Goal: Browse casually: Explore the website without a specific task or goal

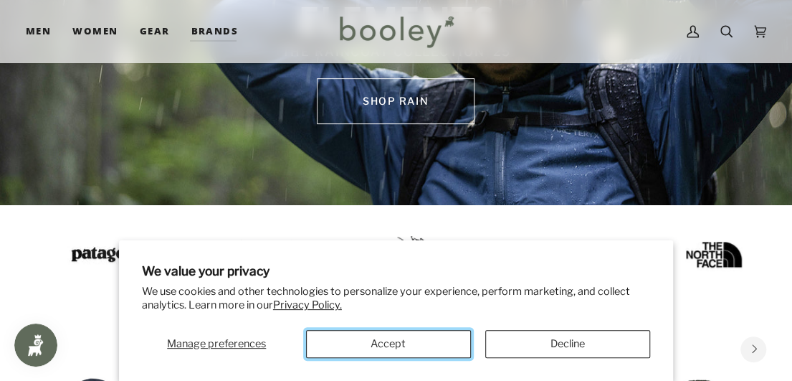
click at [413, 346] on button "Accept" at bounding box center [388, 344] width 165 height 28
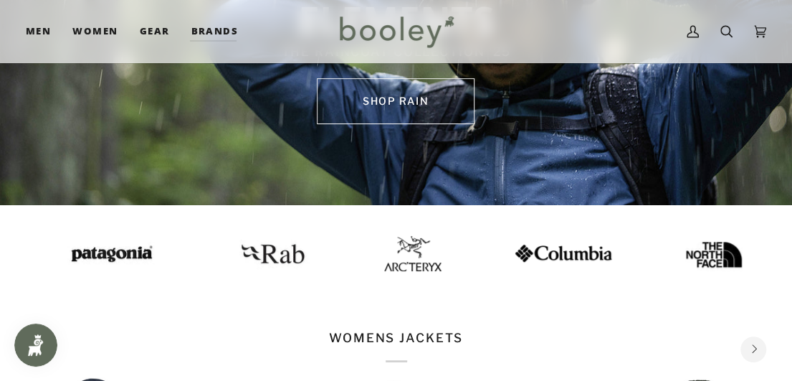
scroll to position [430, 0]
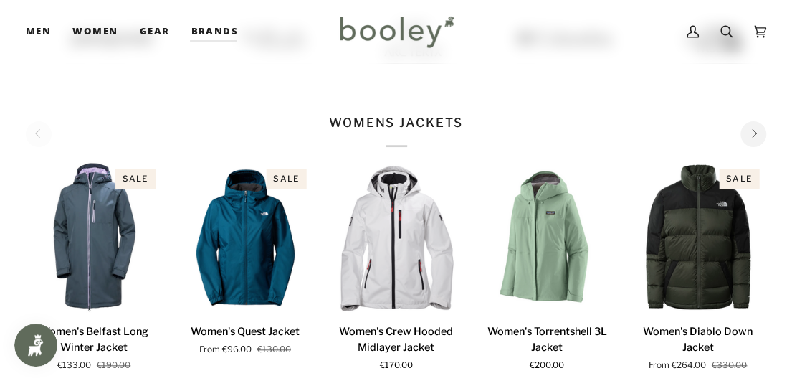
click at [753, 141] on button "Next" at bounding box center [754, 134] width 26 height 26
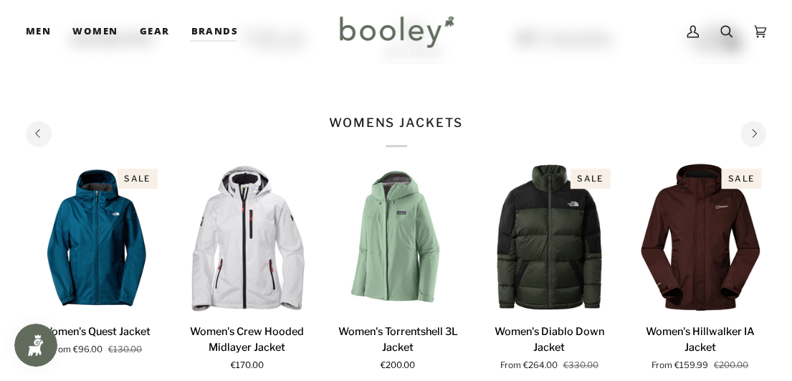
click at [753, 141] on button "Next" at bounding box center [754, 134] width 26 height 26
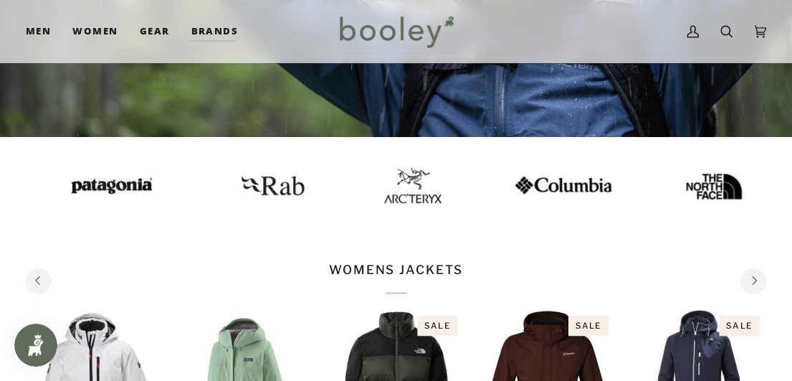
scroll to position [215, 0]
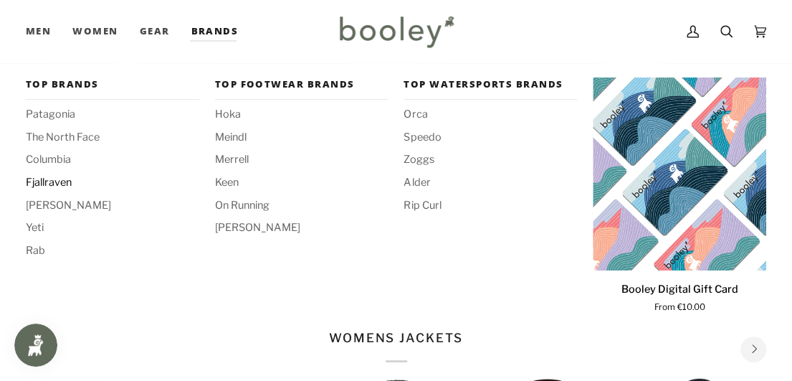
click at [51, 181] on span "Fjallraven" at bounding box center [113, 183] width 174 height 16
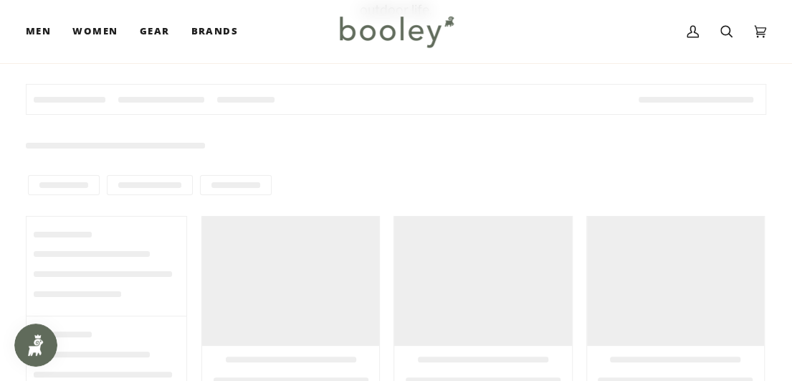
scroll to position [215, 0]
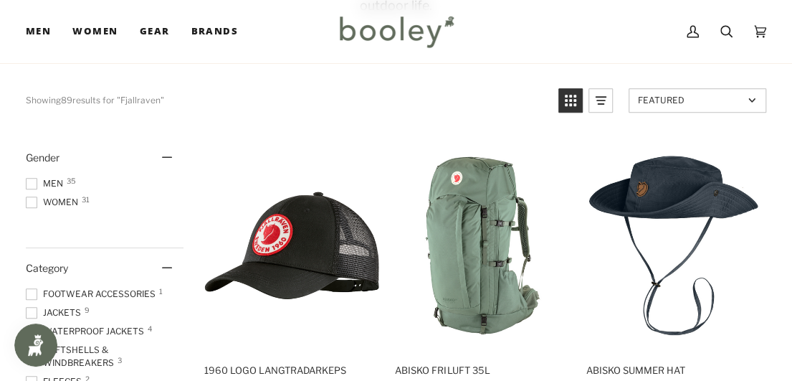
click at [32, 178] on span at bounding box center [31, 183] width 11 height 11
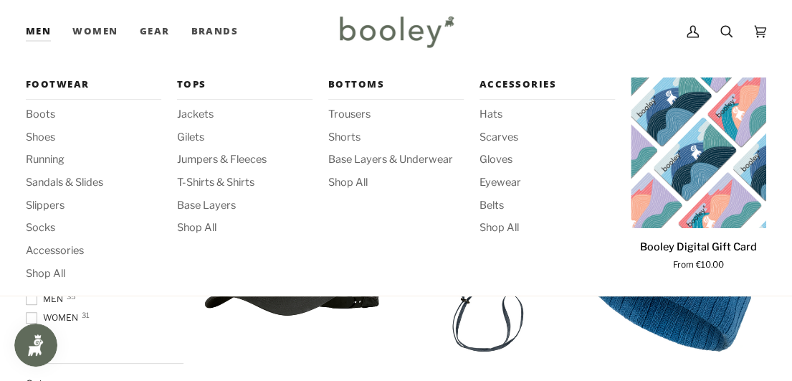
scroll to position [287, 0]
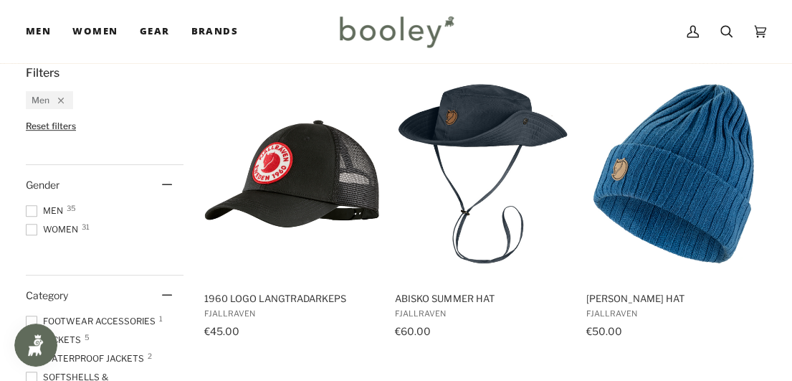
click at [388, 32] on img at bounding box center [395, 32] width 125 height 42
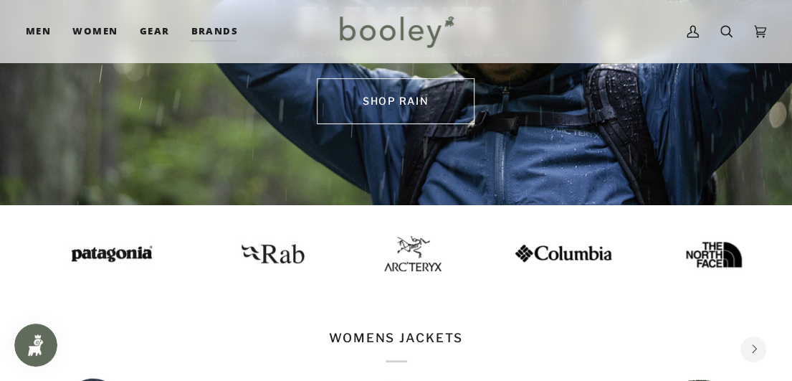
click at [384, 252] on img at bounding box center [412, 253] width 57 height 35
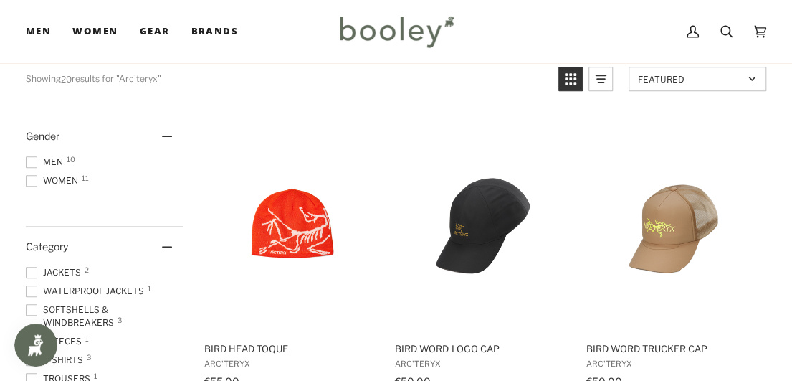
scroll to position [215, 0]
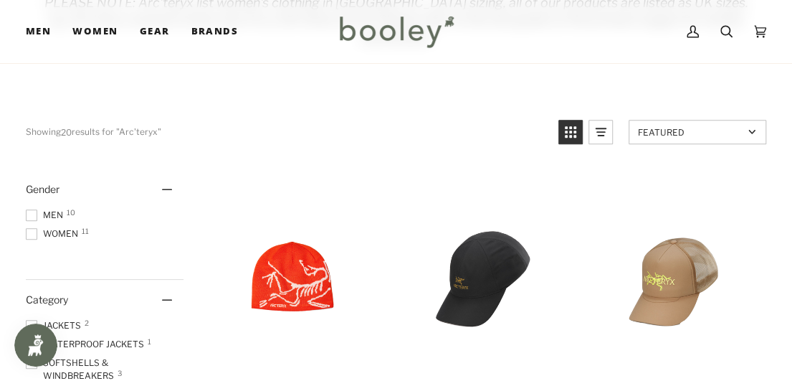
click at [27, 209] on span at bounding box center [31, 214] width 11 height 11
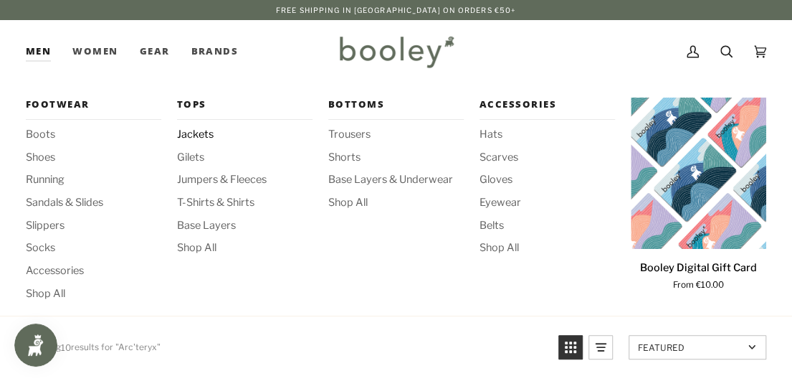
click at [191, 133] on span "Jackets" at bounding box center [245, 135] width 136 height 16
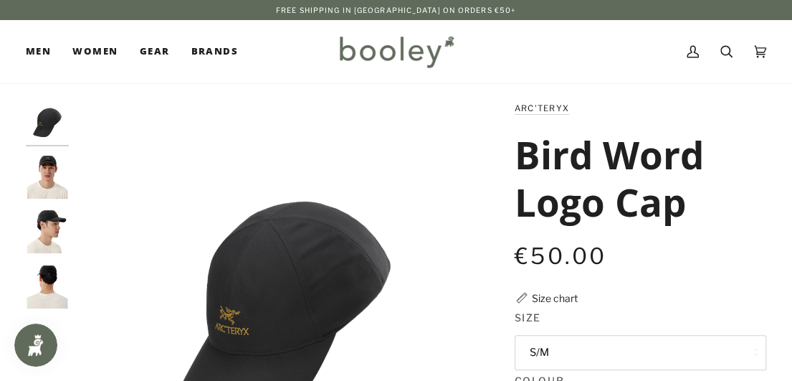
click at [46, 166] on img "Arc'Teryx Bird Word Logo Cap 24K Black - Booley Galway" at bounding box center [47, 177] width 43 height 43
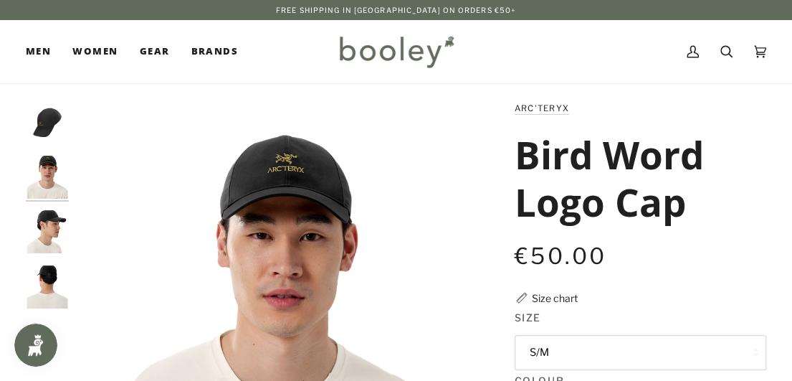
click at [52, 129] on img "Arc'Teryx Bird Word Logo Cap 24K Black - Booley Galway" at bounding box center [47, 121] width 43 height 43
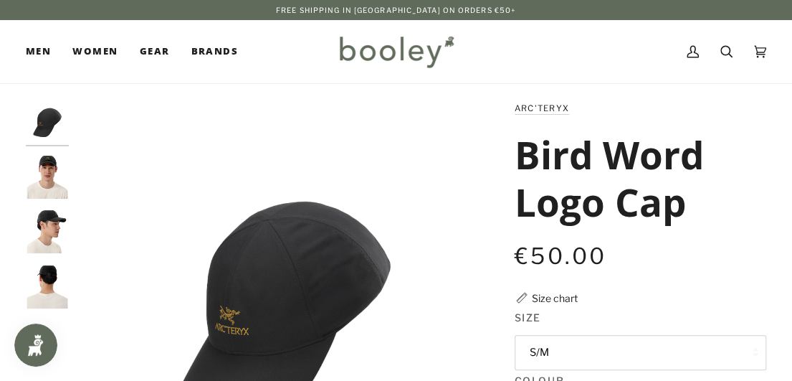
click at [52, 221] on img "Arc'Teryx Bird Word Logo Cap 24K Black - Booley Galway" at bounding box center [47, 231] width 43 height 43
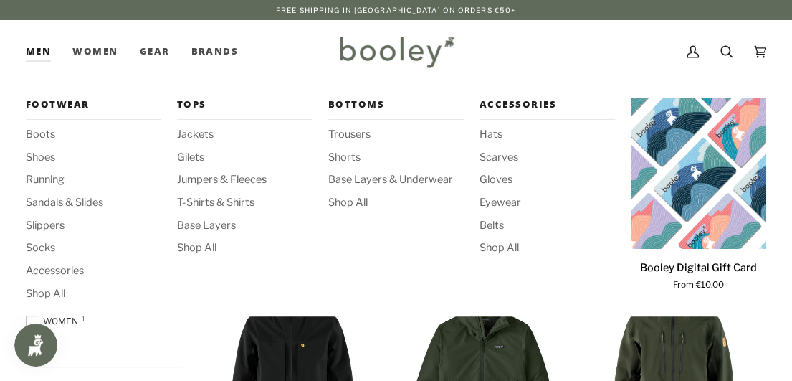
click at [225, 189] on div "Tops Jackets Gilets Jumpers & Fleeces T-Shirts & Shirts Base Layers Shop All" at bounding box center [245, 200] width 136 height 204
click at [230, 181] on span "Jumpers & Fleeces" at bounding box center [245, 180] width 136 height 16
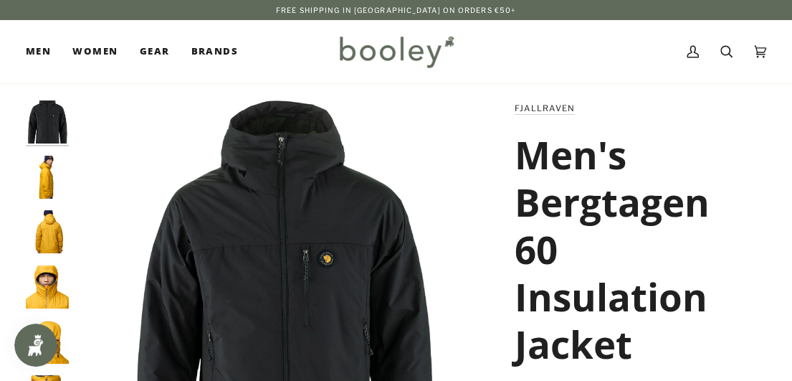
click at [51, 186] on img "Fjallraven Men's Bergtagen 60 Insulation Jacket - Booley Galway" at bounding box center [47, 177] width 43 height 43
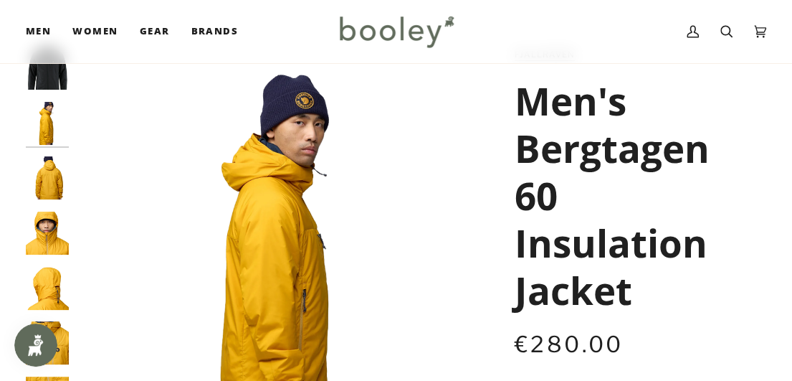
scroll to position [143, 0]
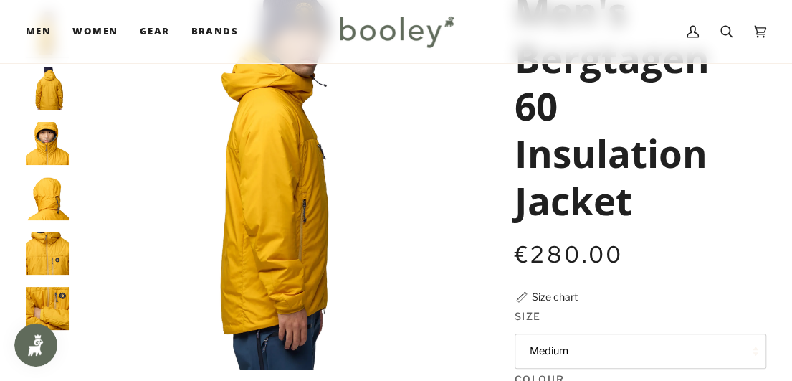
click at [47, 190] on img "Fjallraven Men's Bergtagen 60 Insulation Jacket - Booley Galway" at bounding box center [47, 198] width 43 height 43
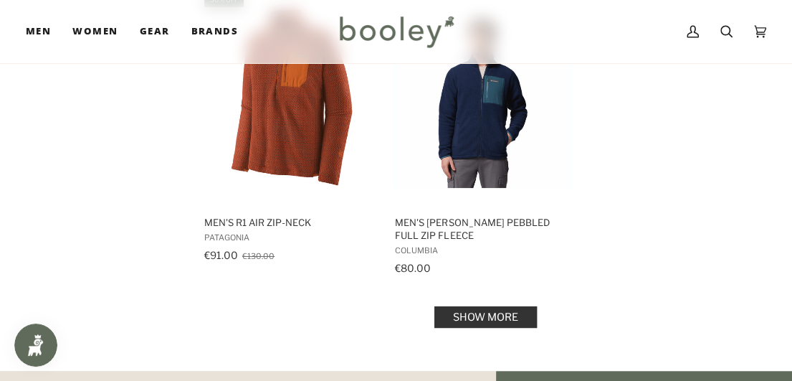
scroll to position [2080, 0]
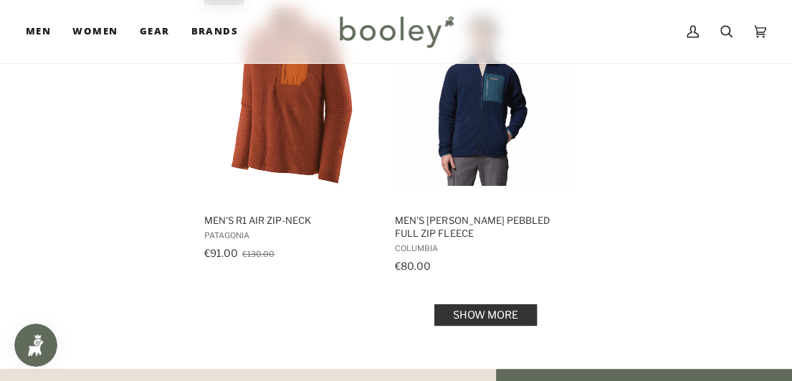
click at [532, 308] on link "Show more" at bounding box center [486, 315] width 103 height 22
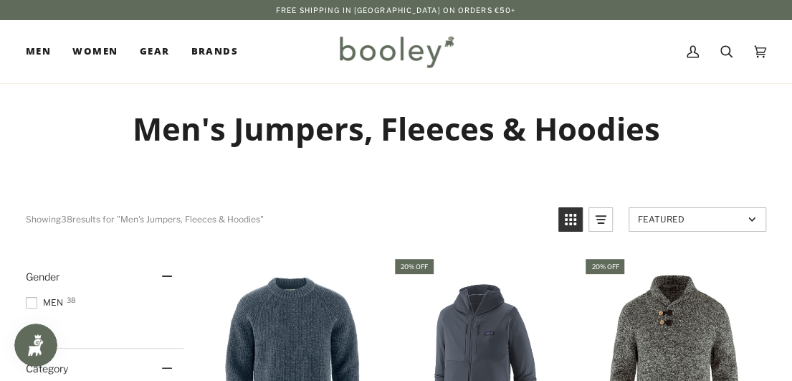
scroll to position [72, 0]
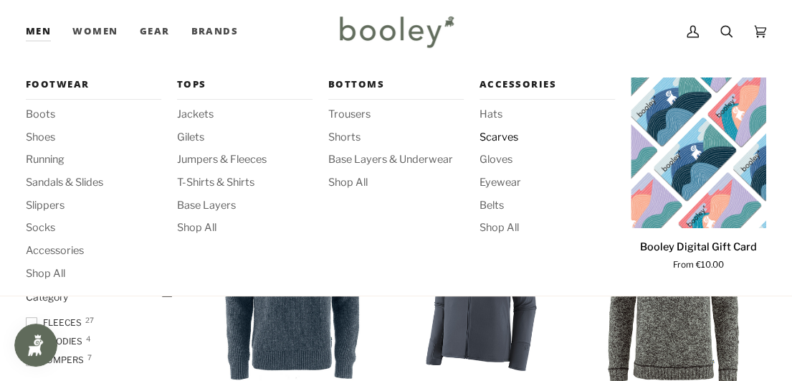
click at [493, 141] on span "Scarves" at bounding box center [548, 138] width 136 height 16
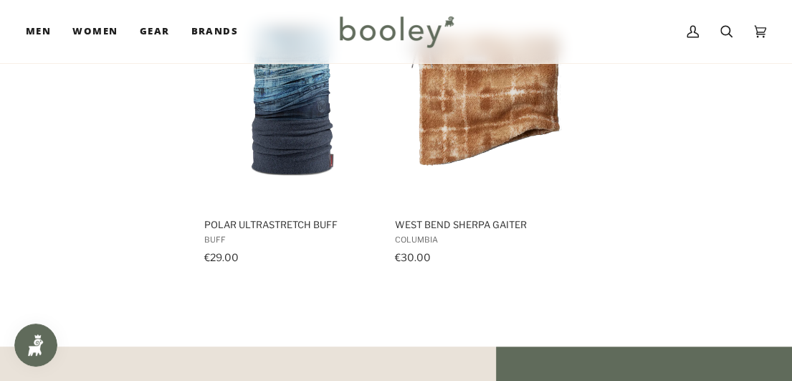
scroll to position [1578, 0]
